Goal: Check status

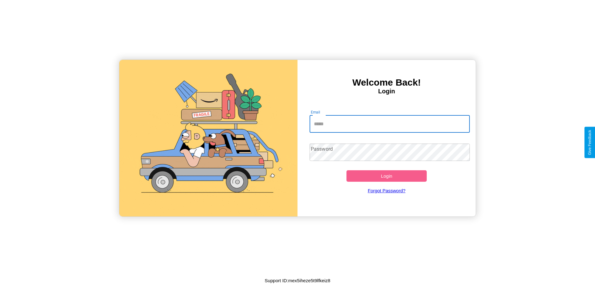
click at [389, 124] on input "Email" at bounding box center [389, 123] width 160 height 17
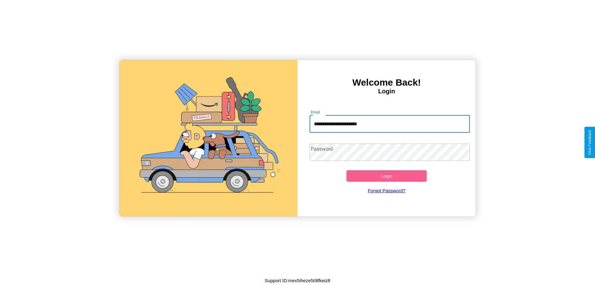
type input "**********"
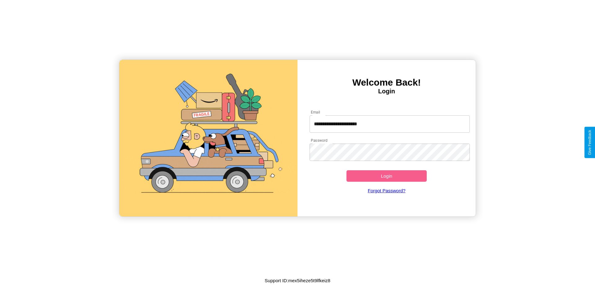
click at [386, 176] on button "Login" at bounding box center [386, 175] width 80 height 11
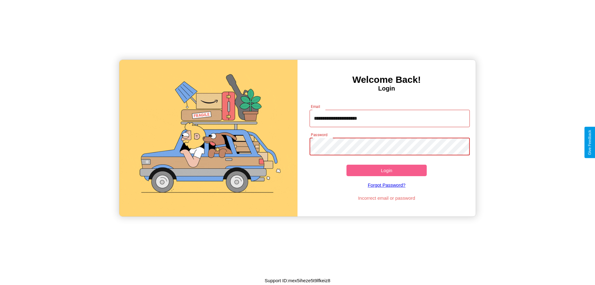
click at [386, 170] on button "Login" at bounding box center [386, 169] width 80 height 11
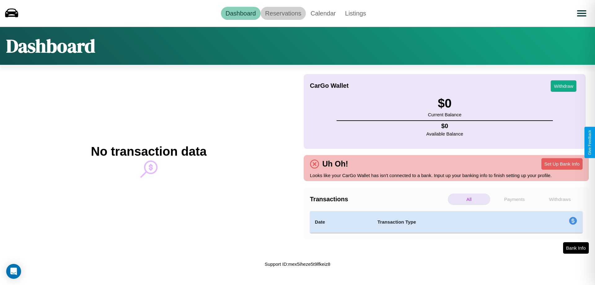
click at [283, 13] on link "Reservations" at bounding box center [284, 13] width 46 height 13
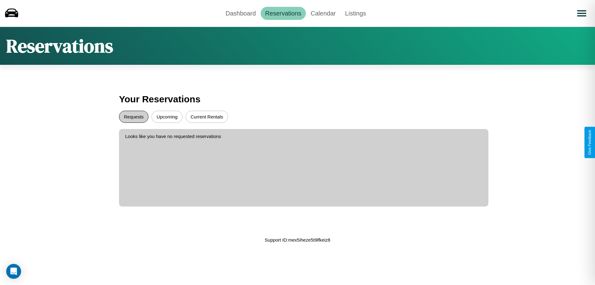
click at [134, 116] on button "Requests" at bounding box center [133, 117] width 29 height 12
click at [167, 116] on button "Upcoming" at bounding box center [166, 117] width 31 height 12
